Goal: Task Accomplishment & Management: Use online tool/utility

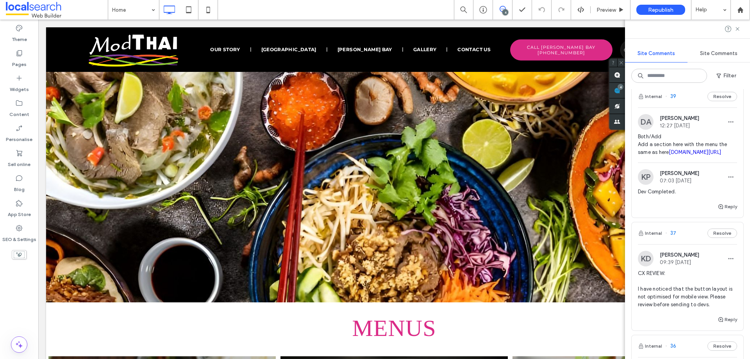
scroll to position [351, 0]
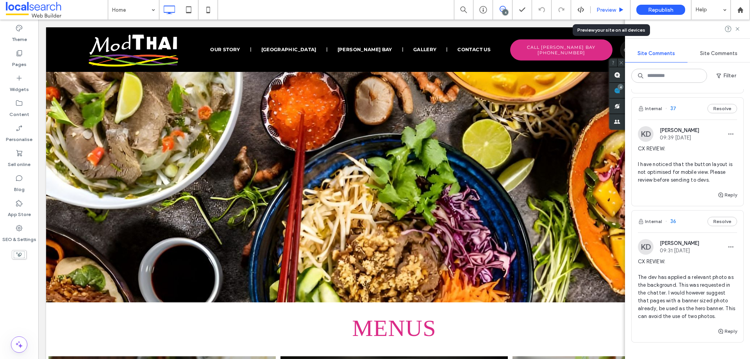
click at [613, 8] on span "Preview" at bounding box center [606, 10] width 20 height 7
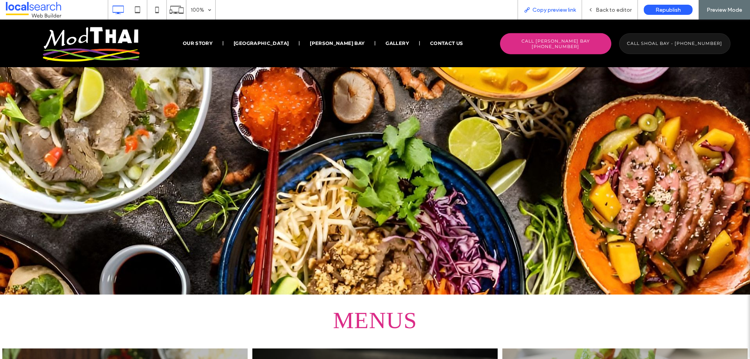
click at [562, 11] on span "Copy preview link" at bounding box center [553, 10] width 43 height 7
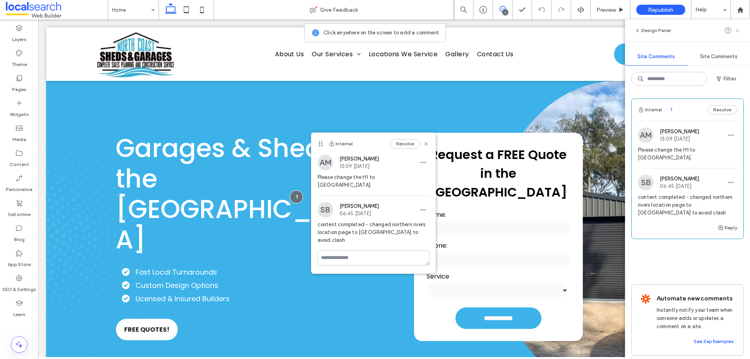
click at [738, 32] on icon at bounding box center [737, 30] width 6 height 6
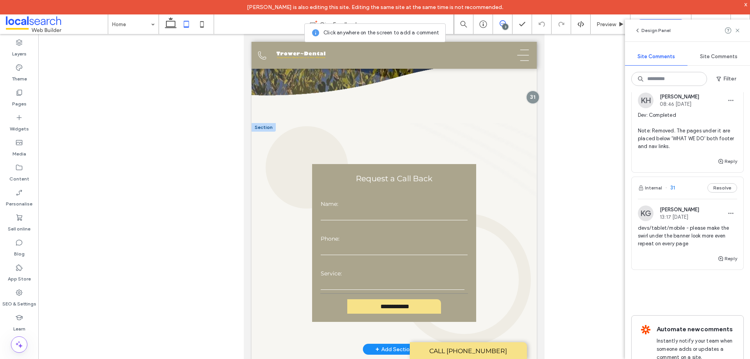
scroll to position [156, 0]
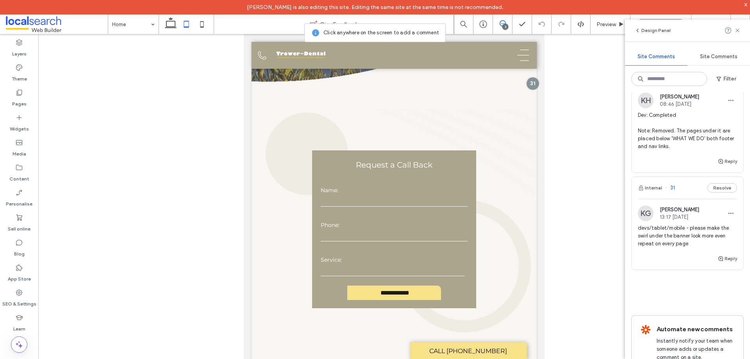
click at [506, 24] on div "3" at bounding box center [505, 27] width 6 height 6
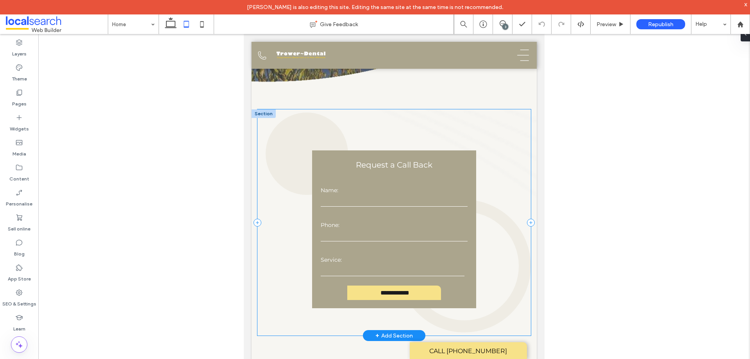
click at [511, 121] on div "**********" at bounding box center [394, 222] width 274 height 226
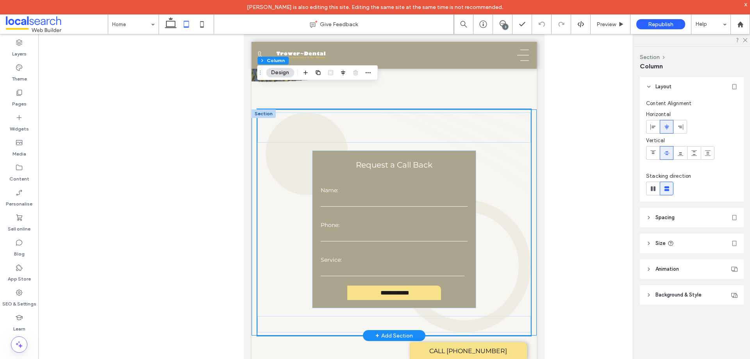
click at [529, 109] on div "**********" at bounding box center [393, 222] width 285 height 226
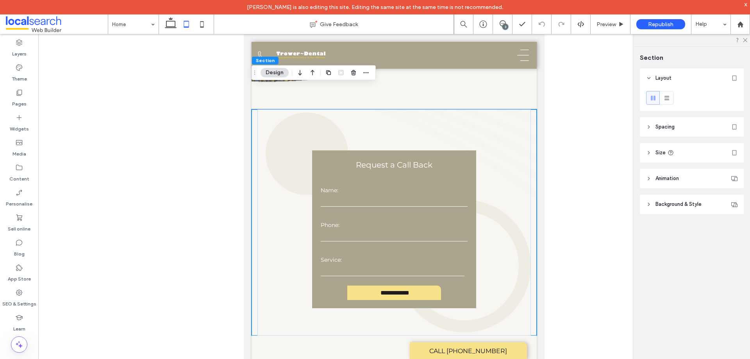
click at [696, 205] on span "Background & Style" at bounding box center [678, 204] width 46 height 8
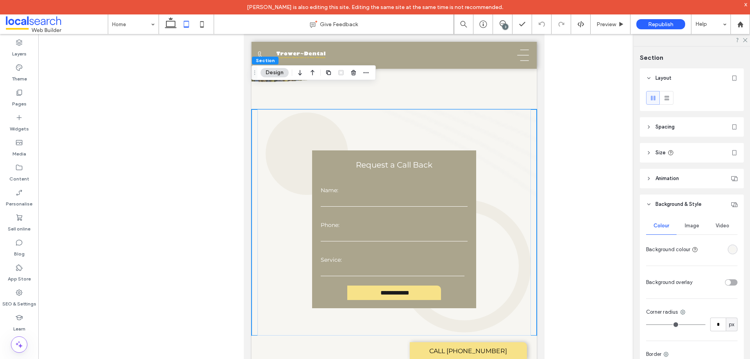
click at [690, 229] on div "Image" at bounding box center [691, 225] width 30 height 17
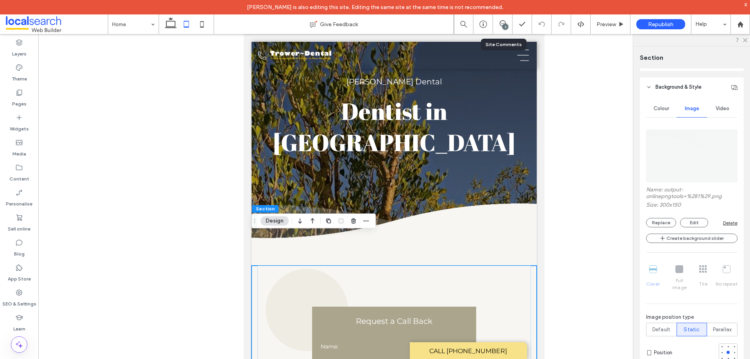
click at [501, 27] on div "3" at bounding box center [502, 24] width 19 height 8
drag, startPoint x: 501, startPoint y: 25, endPoint x: 279, endPoint y: 30, distance: 222.2
click at [501, 25] on icon at bounding box center [502, 23] width 6 height 6
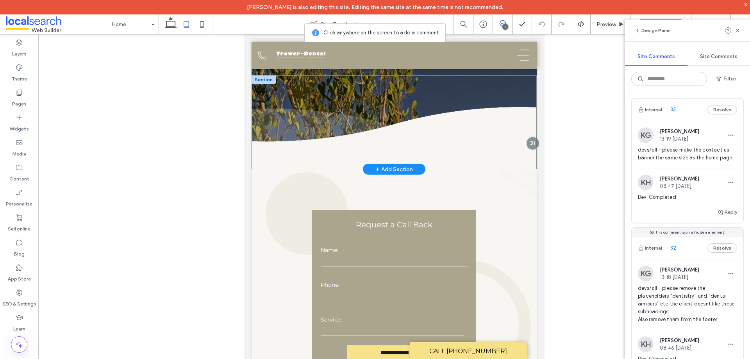
scroll to position [78, 0]
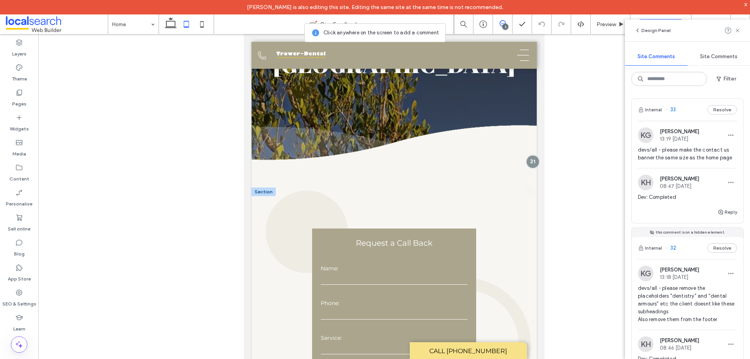
click at [257, 187] on div at bounding box center [263, 191] width 24 height 9
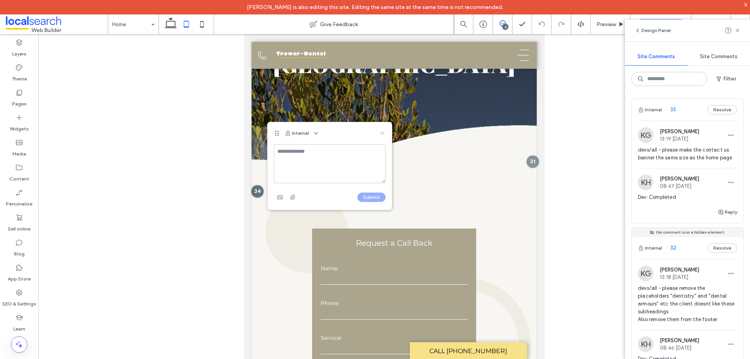
click at [381, 133] on icon at bounding box center [382, 133] width 6 height 6
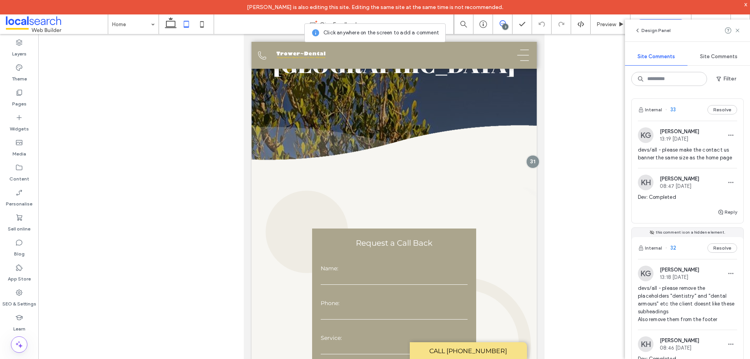
click at [504, 25] on div "3" at bounding box center [505, 27] width 6 height 6
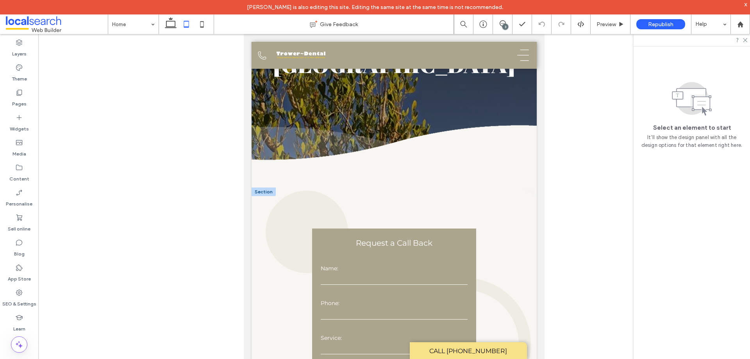
click at [263, 187] on div at bounding box center [263, 191] width 24 height 9
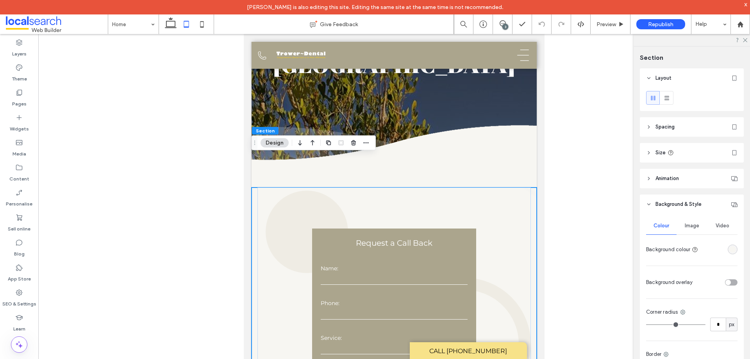
click at [688, 223] on span "Image" at bounding box center [691, 226] width 14 height 6
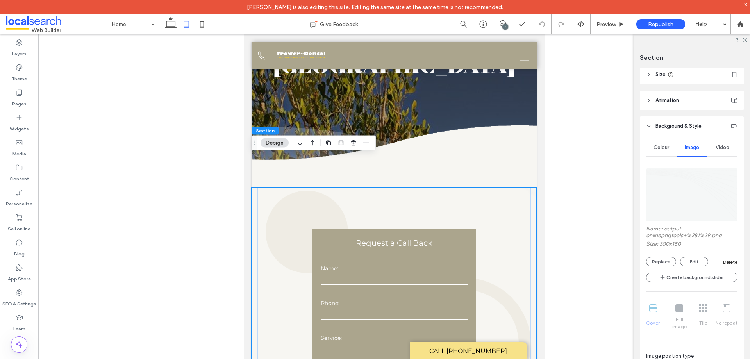
click at [504, 25] on div "3" at bounding box center [505, 27] width 6 height 6
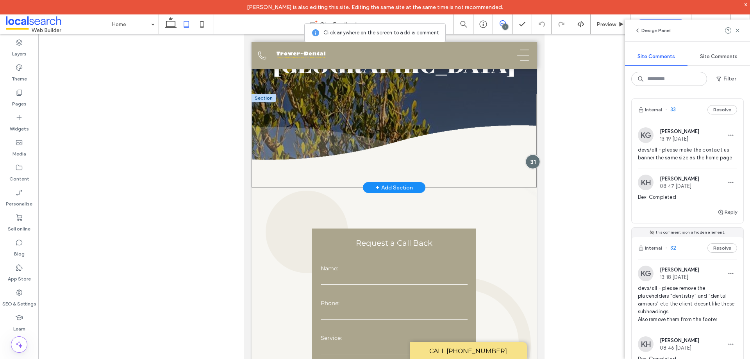
click at [527, 154] on div at bounding box center [532, 161] width 14 height 14
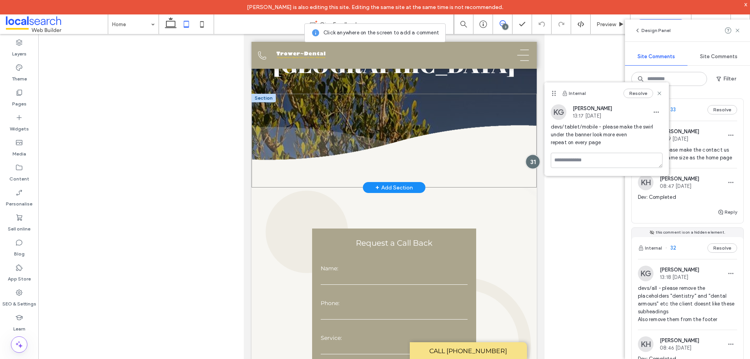
click at [527, 154] on div at bounding box center [532, 161] width 14 height 14
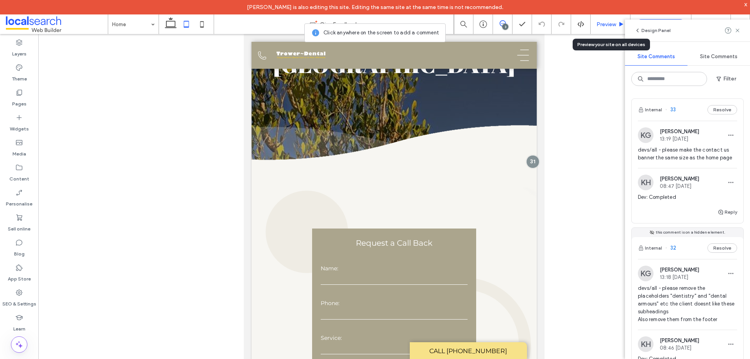
click at [610, 23] on span "Preview" at bounding box center [606, 24] width 20 height 7
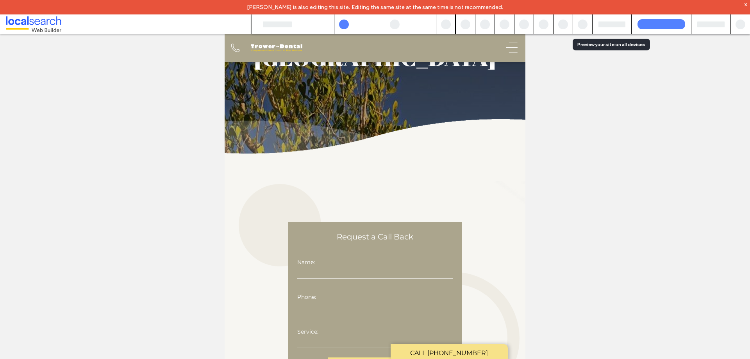
scroll to position [51, 0]
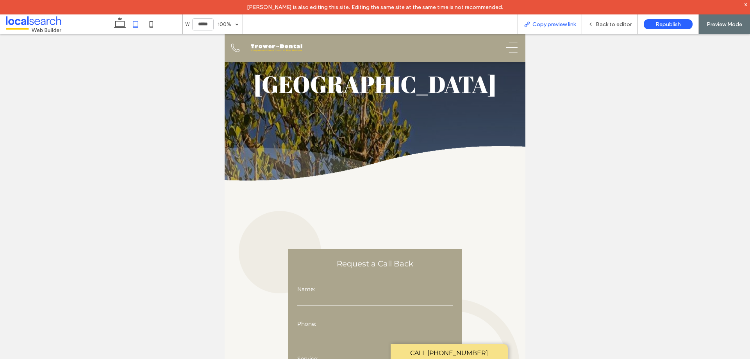
click at [566, 24] on span "Copy preview link" at bounding box center [553, 24] width 43 height 7
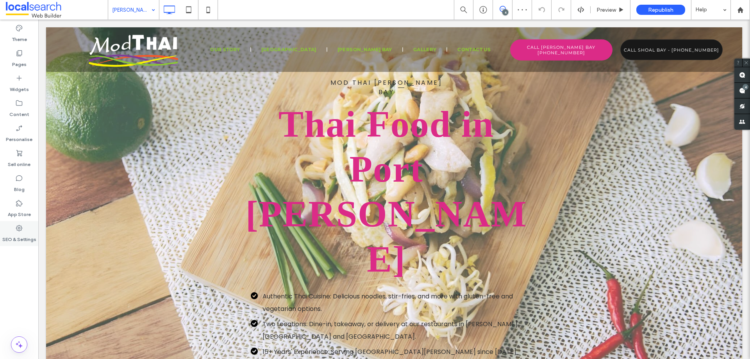
click at [22, 232] on label "SEO & Settings" at bounding box center [19, 237] width 34 height 11
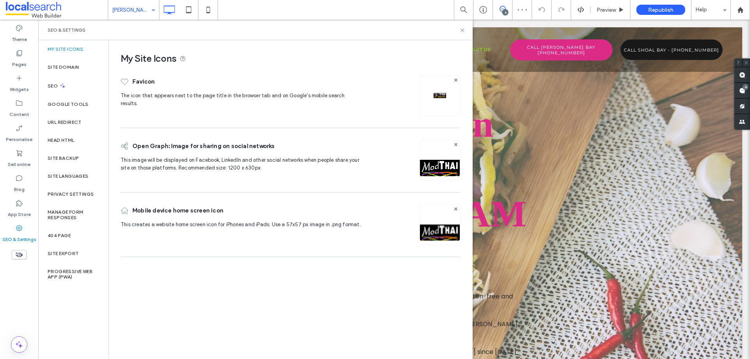
click at [18, 230] on icon at bounding box center [19, 228] width 8 height 8
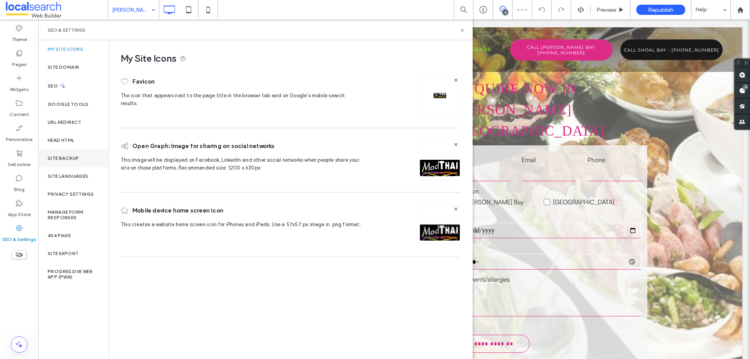
click at [75, 155] on div "Site backup" at bounding box center [73, 158] width 70 height 18
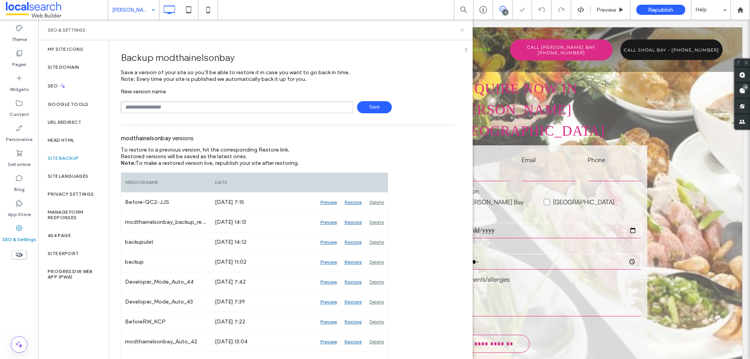
click at [461, 31] on icon at bounding box center [462, 30] width 6 height 6
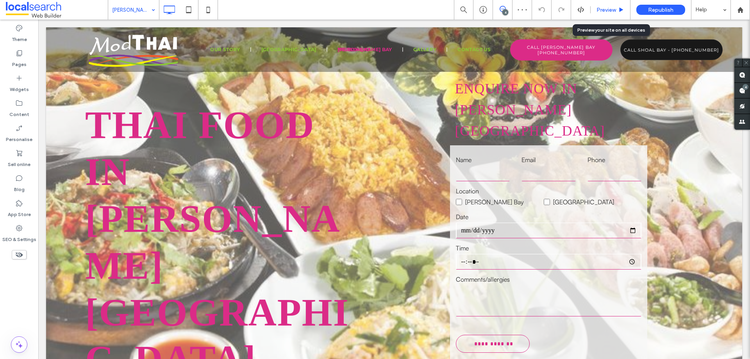
click at [597, 11] on span "Preview" at bounding box center [606, 10] width 20 height 7
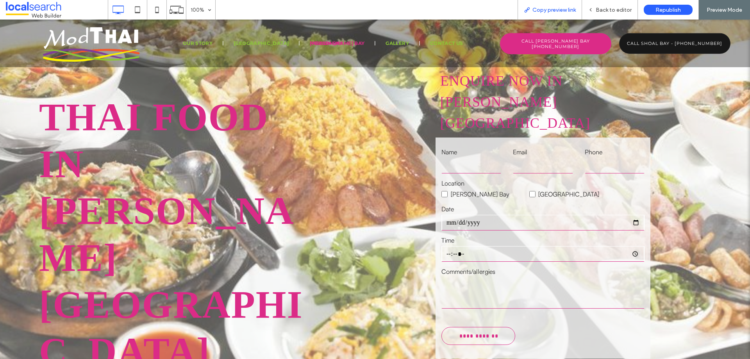
click at [563, 9] on span "Copy preview link" at bounding box center [553, 10] width 43 height 7
click at [562, 7] on span "Copy preview link" at bounding box center [553, 10] width 43 height 7
